Goal: Task Accomplishment & Management: Complete application form

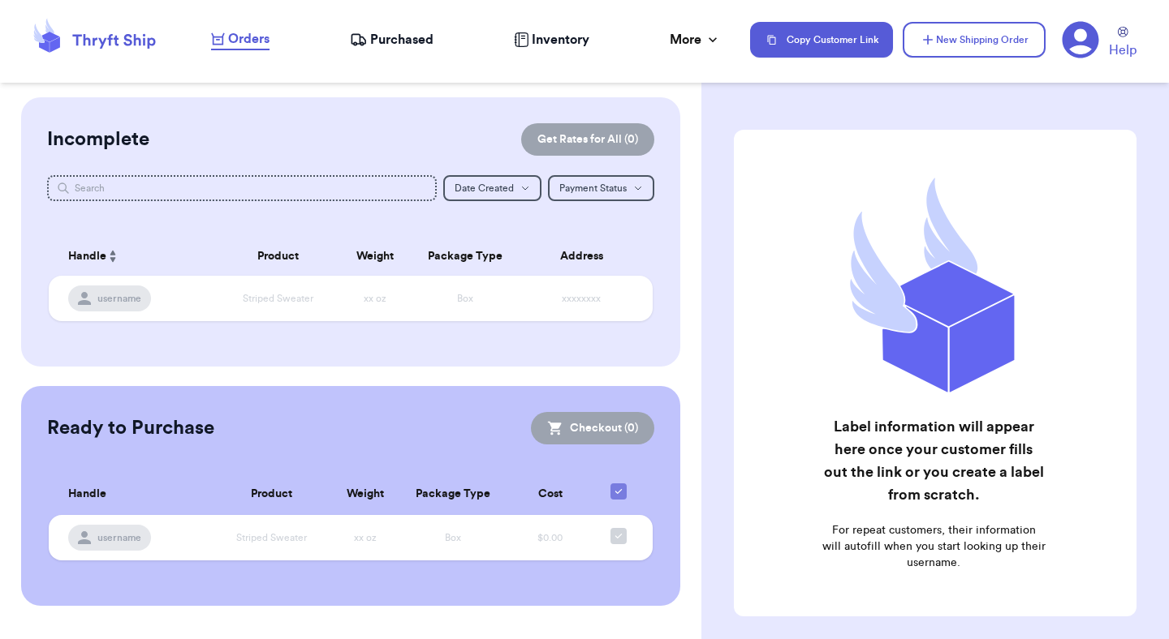
click at [772, 56] on icon at bounding box center [1080, 40] width 37 height 37
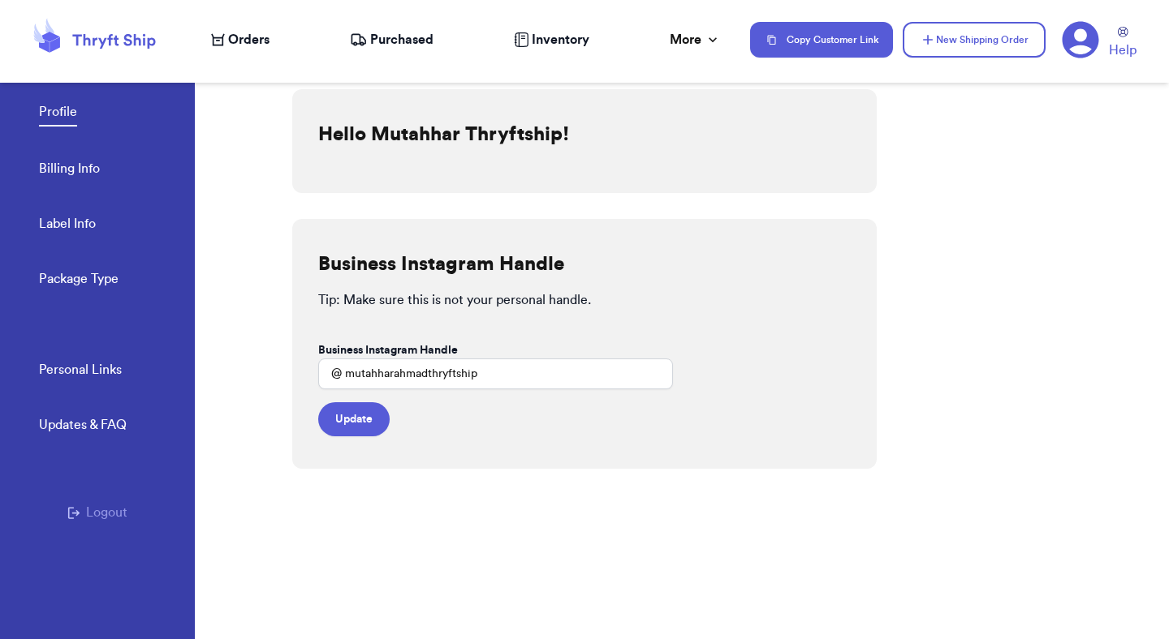
click at [245, 40] on span "Orders" at bounding box center [248, 39] width 41 height 19
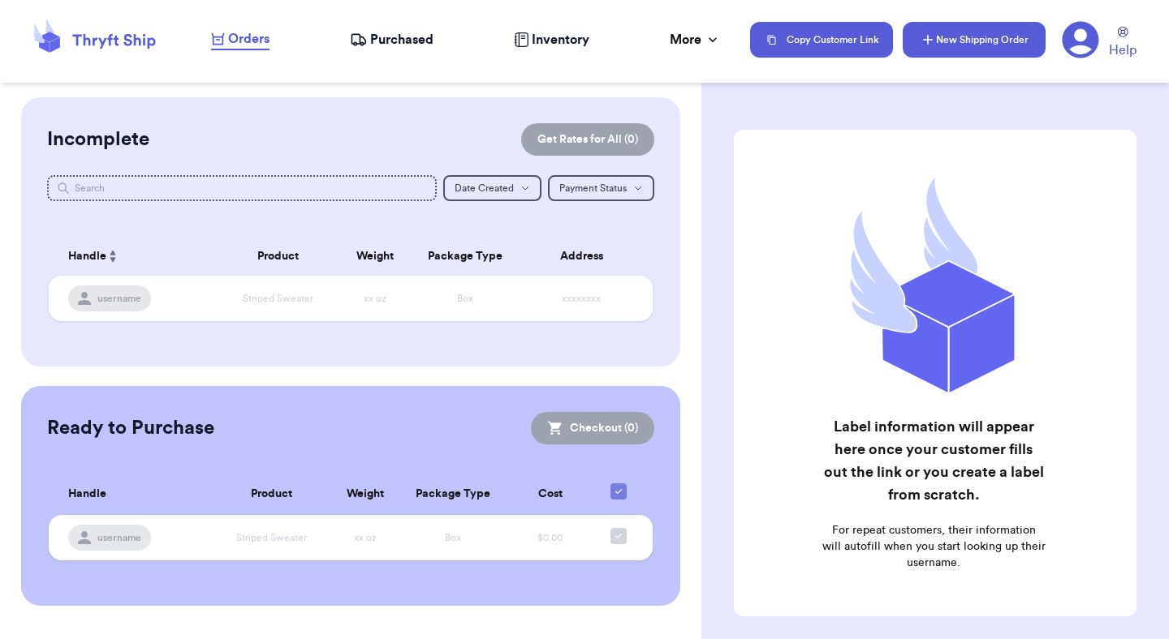
click at [772, 51] on button "New Shipping Order" at bounding box center [973, 40] width 143 height 36
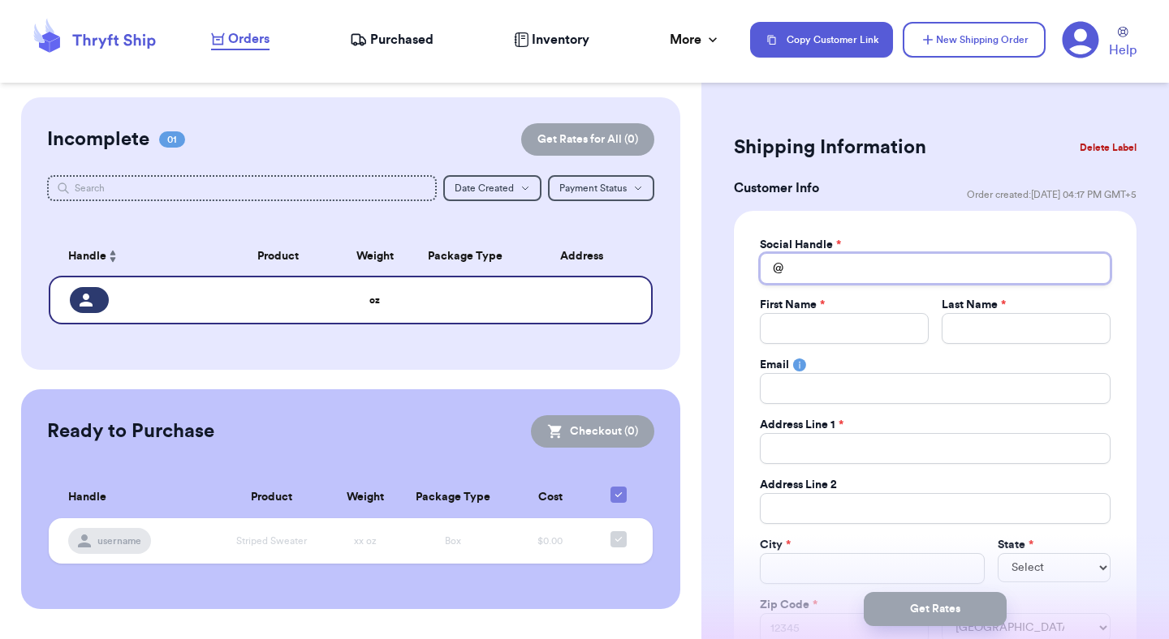
click at [772, 282] on input "Total Amount Paid" at bounding box center [935, 268] width 351 height 31
type input "r"
type input "rt"
type input "r"
type input "t"
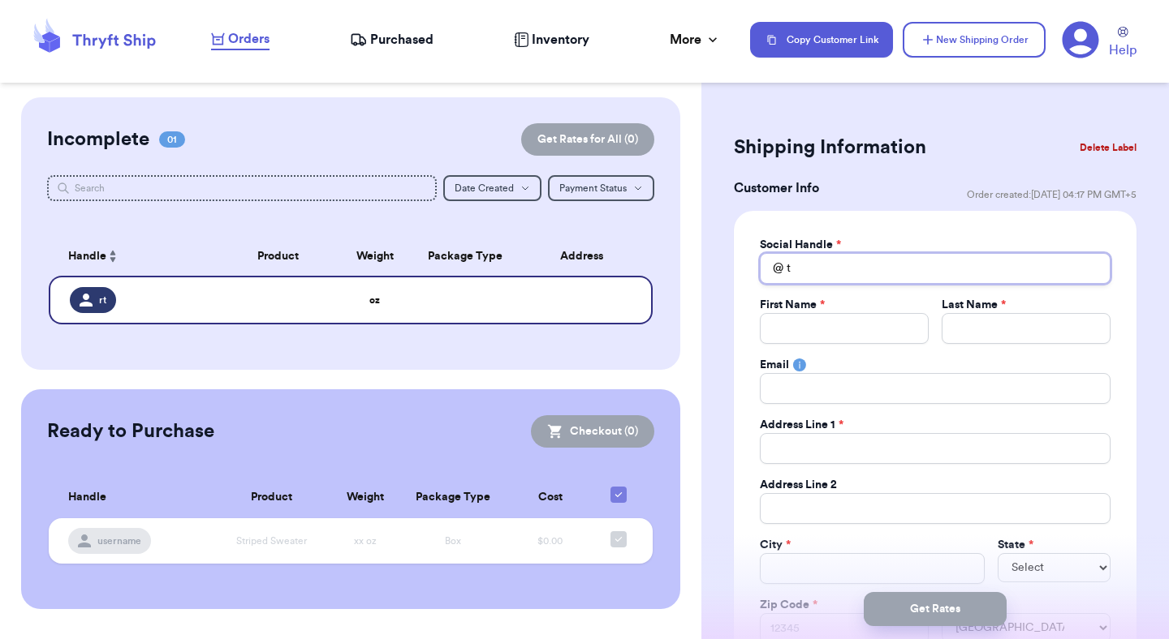
type input "te"
type input "tes"
type input "test"
type input "testo"
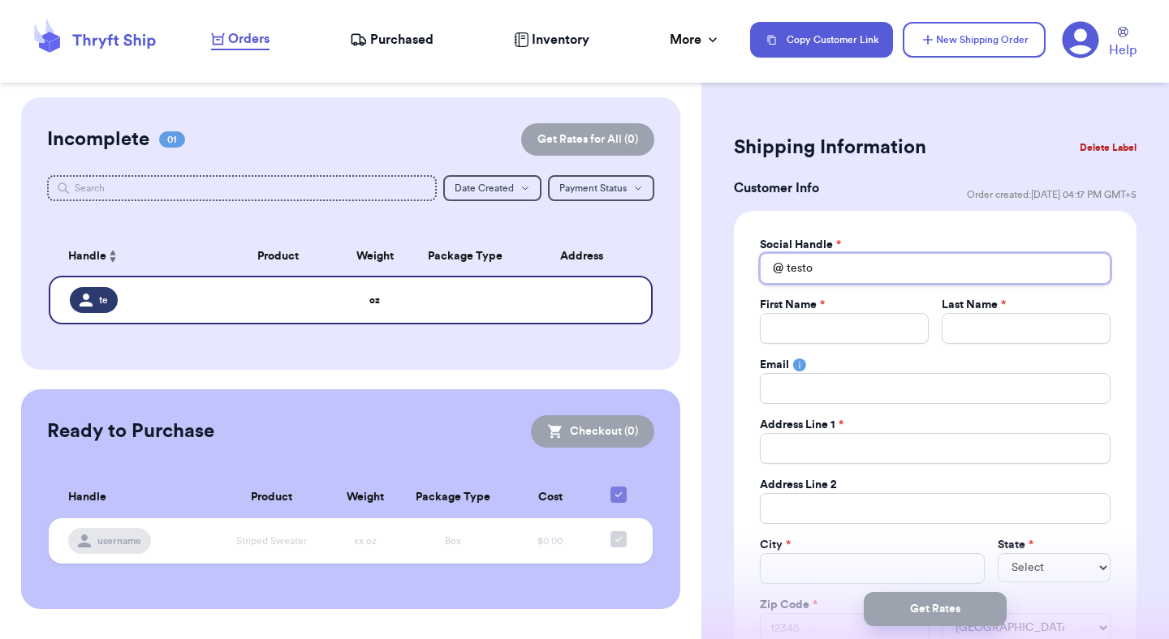
type input "testor"
type input "testord"
type input "testorde"
type input "testorder"
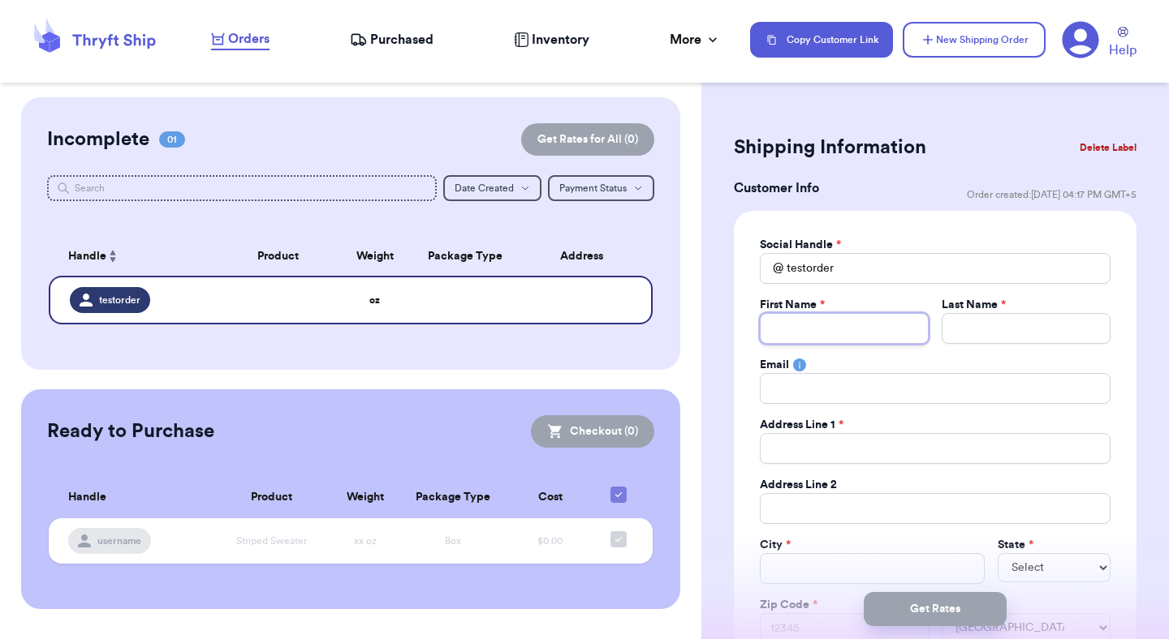
click at [772, 327] on input "Total Amount Paid" at bounding box center [844, 328] width 169 height 31
type input "M"
type input "Mu"
type input "Mut"
type input "Muta"
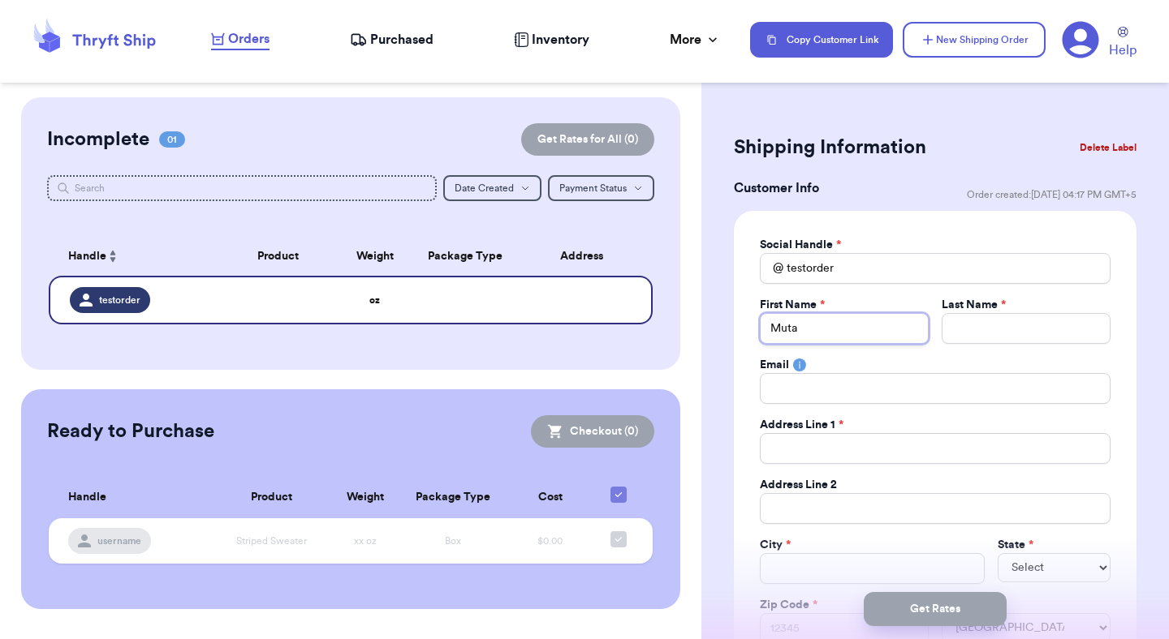
type input "Mutah"
type input "Mutahh"
type input "Mutahha"
type input "Mutahhar"
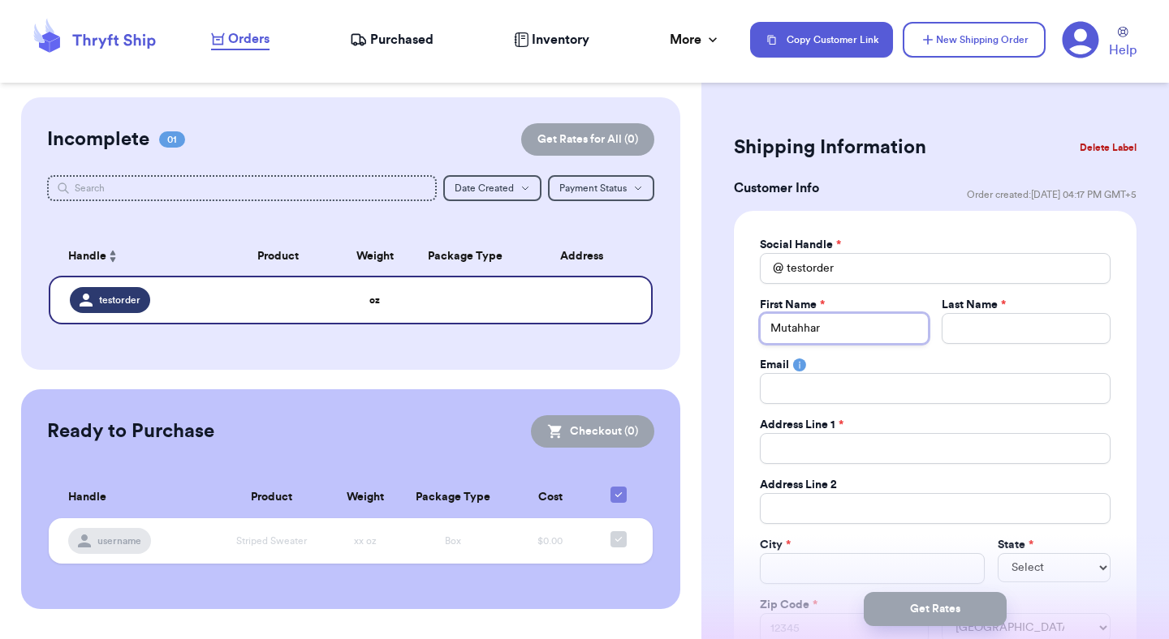
type input "Mutahhar"
type input "A"
type input "Ah"
type input "Ahm"
type input "Ahma"
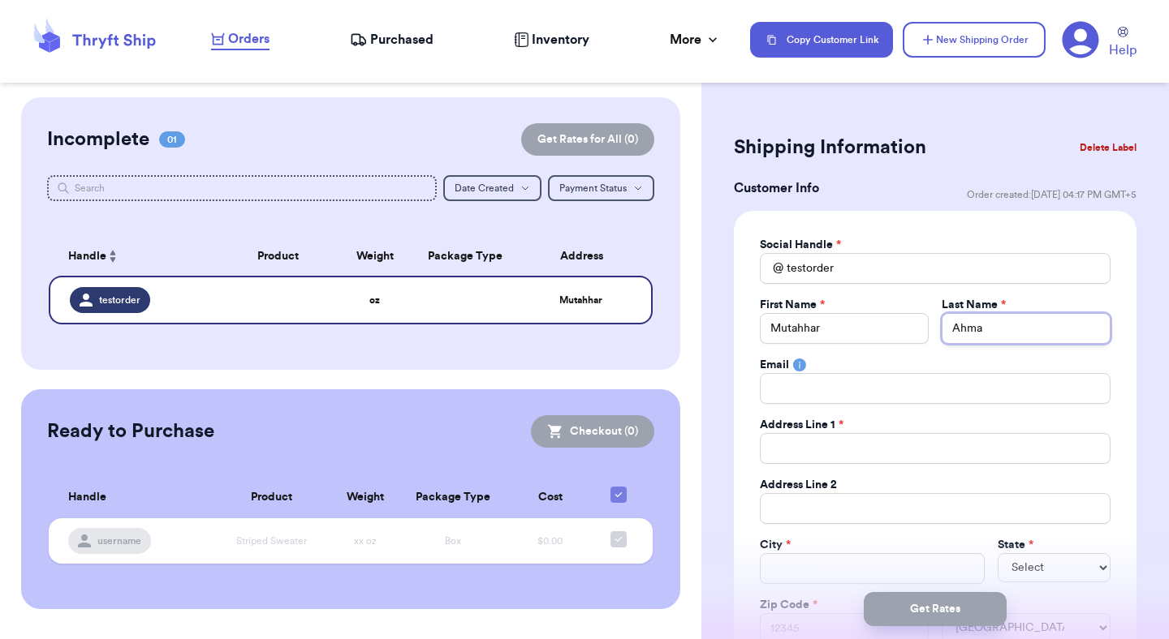
type input "Ahmad"
click at [772, 390] on input "Total Amount Paid" at bounding box center [935, 388] width 351 height 31
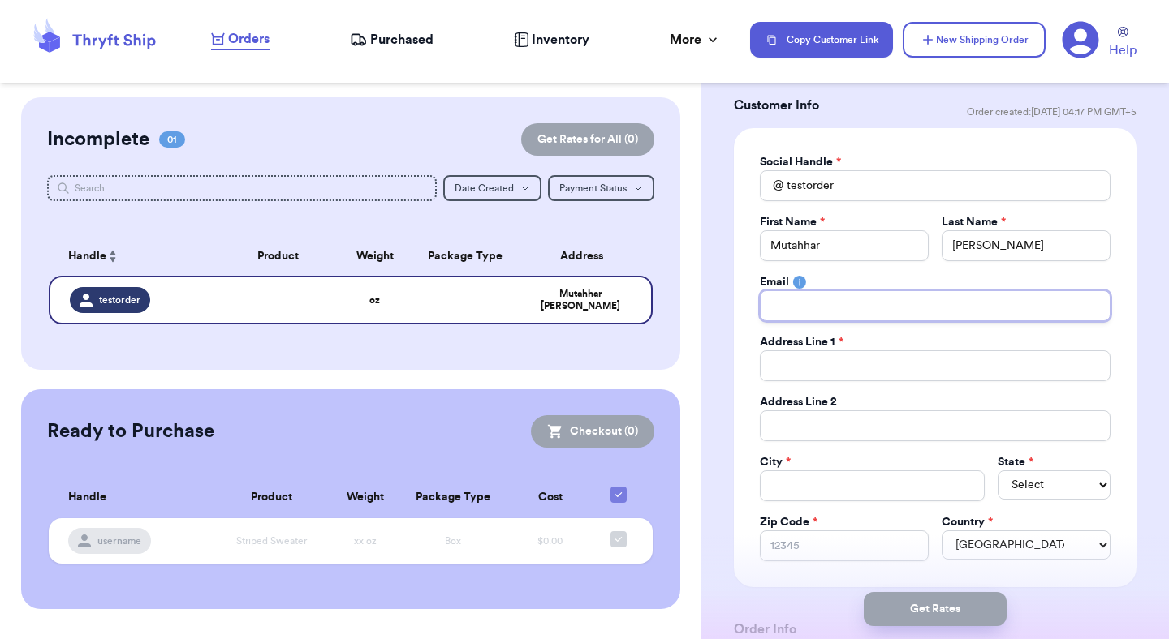
scroll to position [86, 0]
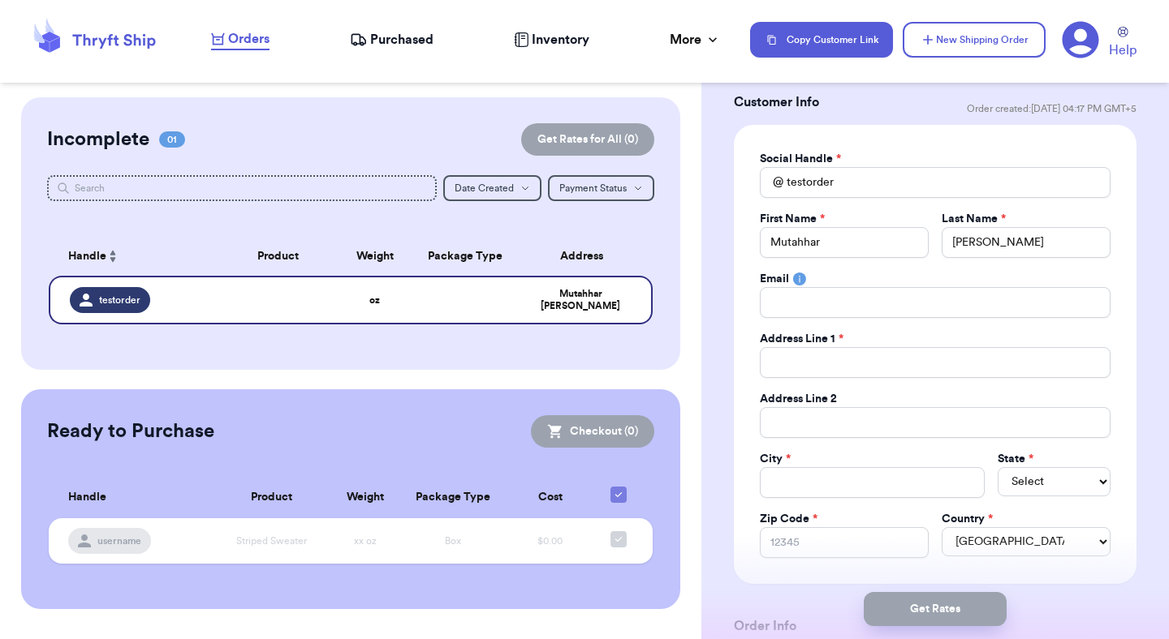
click at [772, 151] on div "Social Handle *" at bounding box center [935, 159] width 351 height 16
click at [662, 355] on div "Incomplete 01 Get Rates for All ( 0 ) Get Rates for All ( 0 ) Date Created Date…" at bounding box center [350, 233] width 659 height 273
click at [772, 287] on input "Total Amount Paid" at bounding box center [935, 302] width 351 height 31
click at [772, 357] on input "Total Amount Paid" at bounding box center [935, 362] width 351 height 31
type input "t"
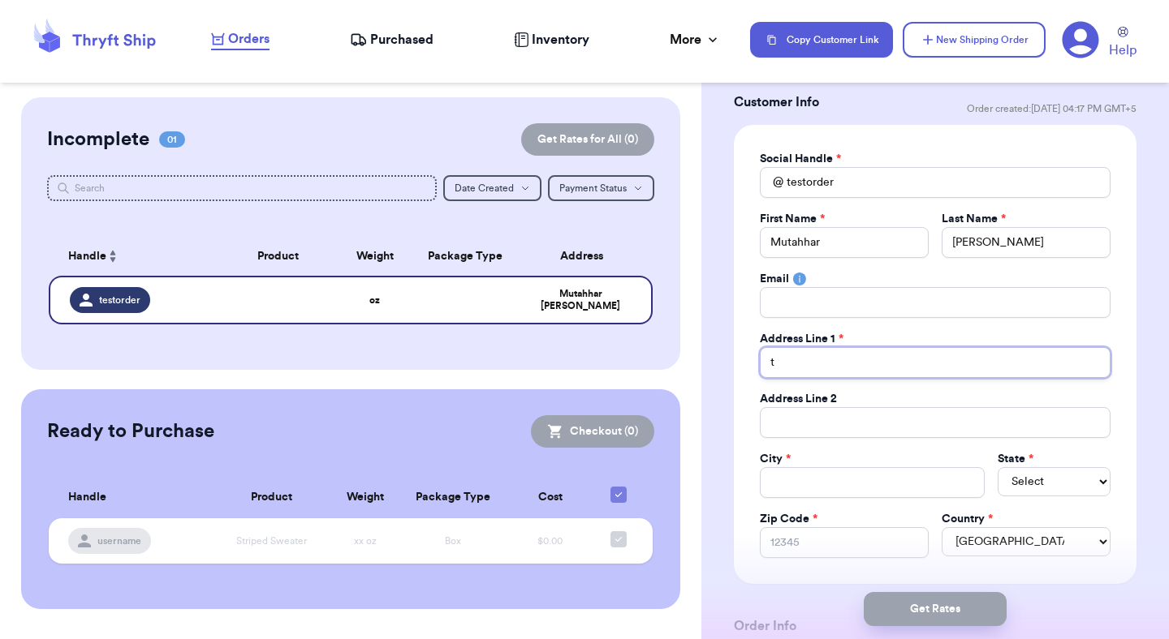
type input "te"
type input "tes"
type input "test"
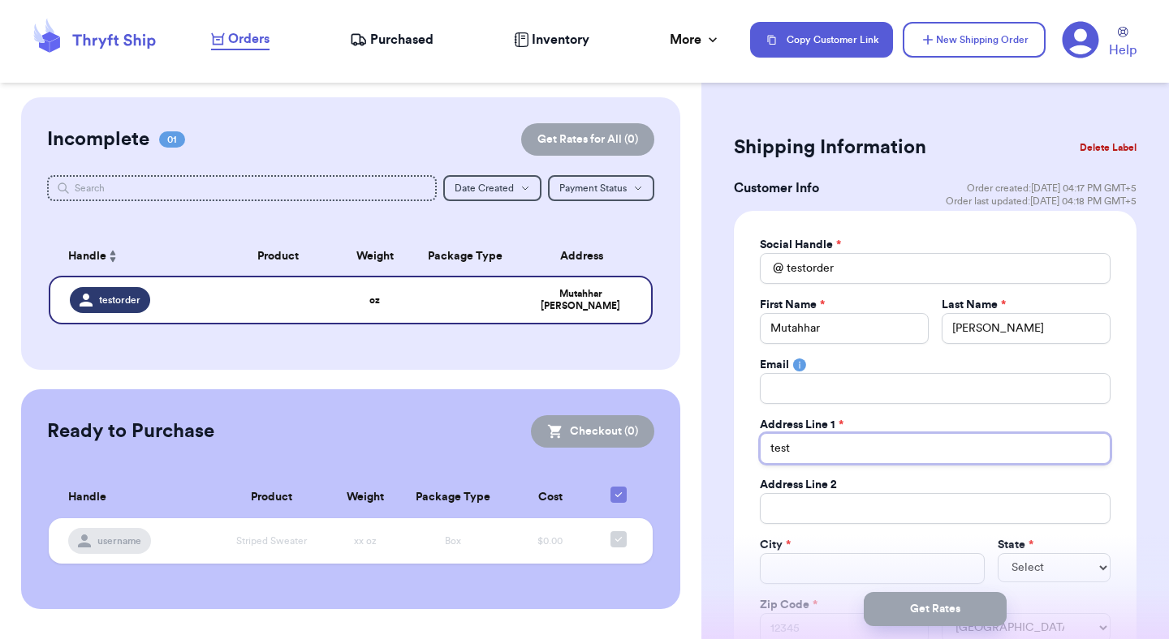
type input "test"
click at [772, 209] on div "Customer Info Order created: 09/05, 04:17 PM GMT+5 Order last updated: 09/05, 0…" at bounding box center [935, 195] width 403 height 32
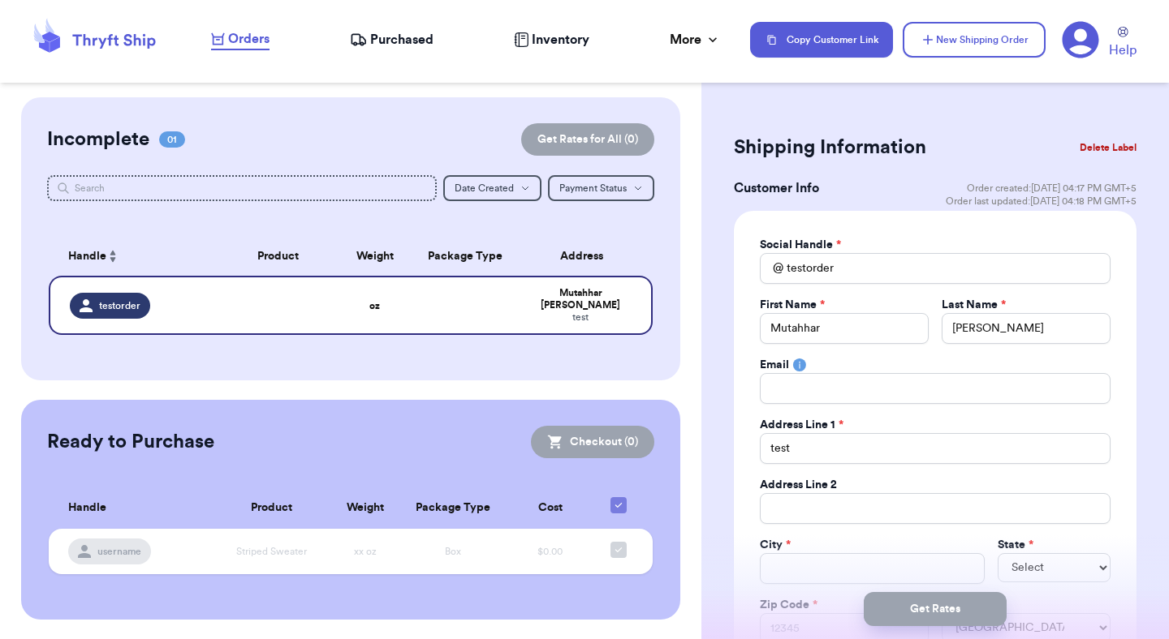
click at [772, 51] on icon at bounding box center [1079, 39] width 37 height 37
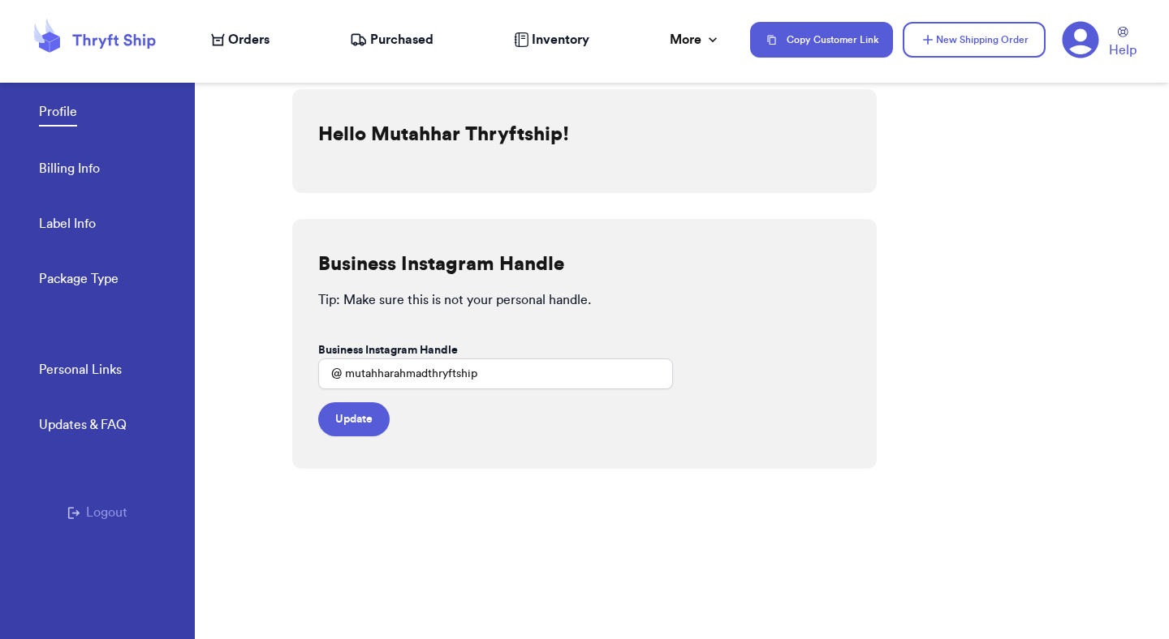
click at [249, 38] on span "Orders" at bounding box center [248, 39] width 41 height 19
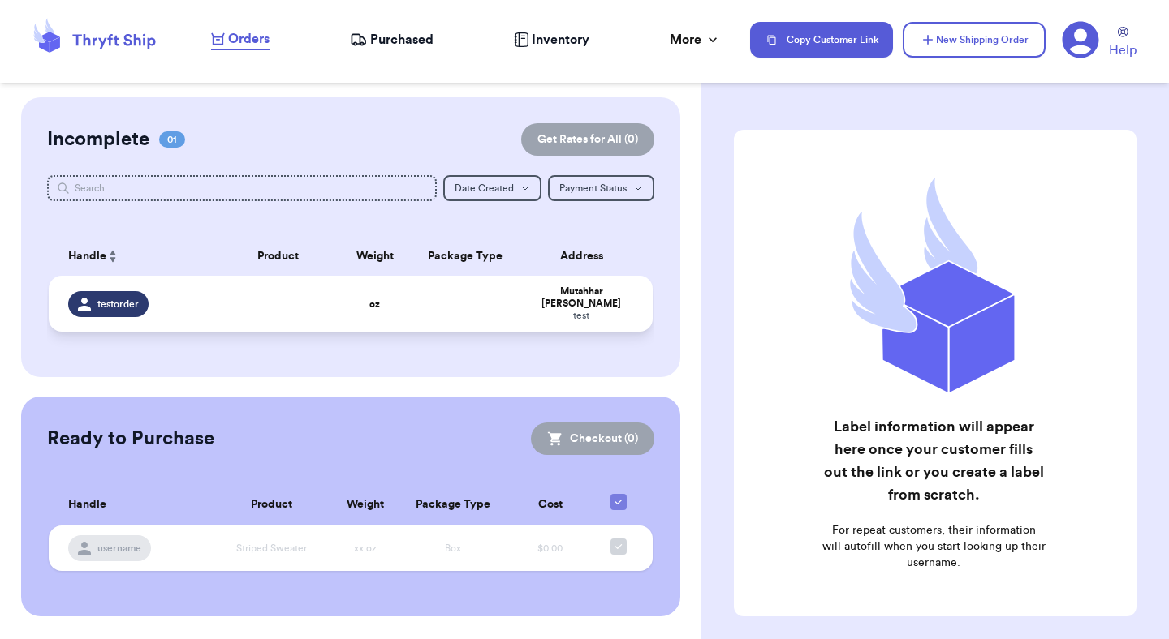
click at [480, 312] on td at bounding box center [465, 304] width 109 height 56
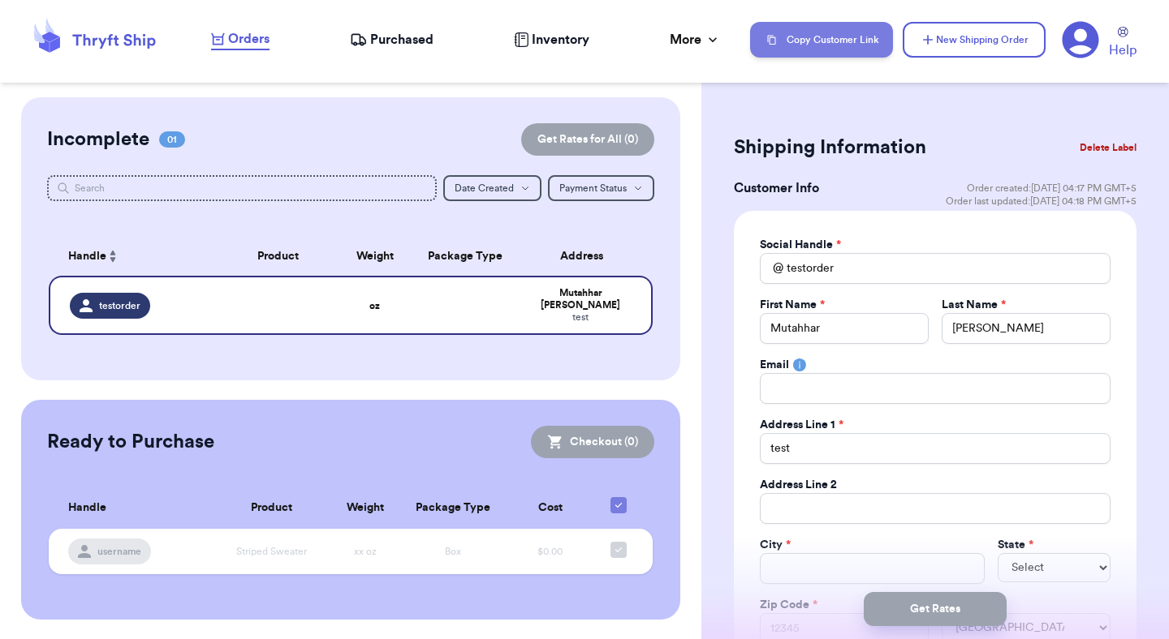
click at [842, 37] on button "Copy Customer Link" at bounding box center [821, 40] width 143 height 36
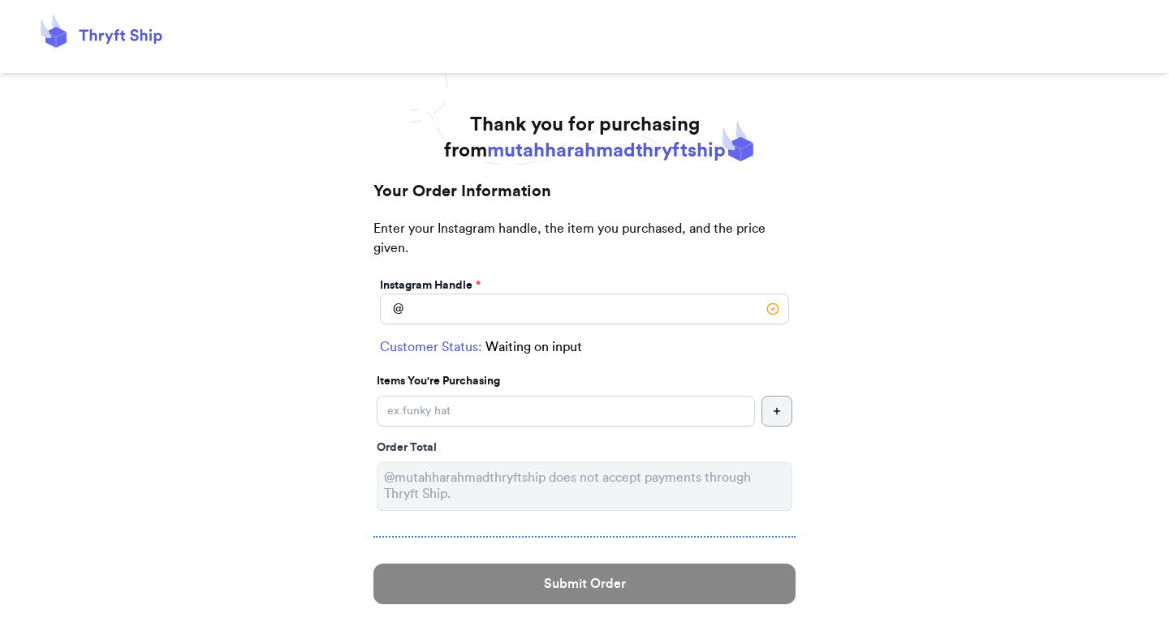
scroll to position [62, 0]
